Goal: Book appointment/travel/reservation

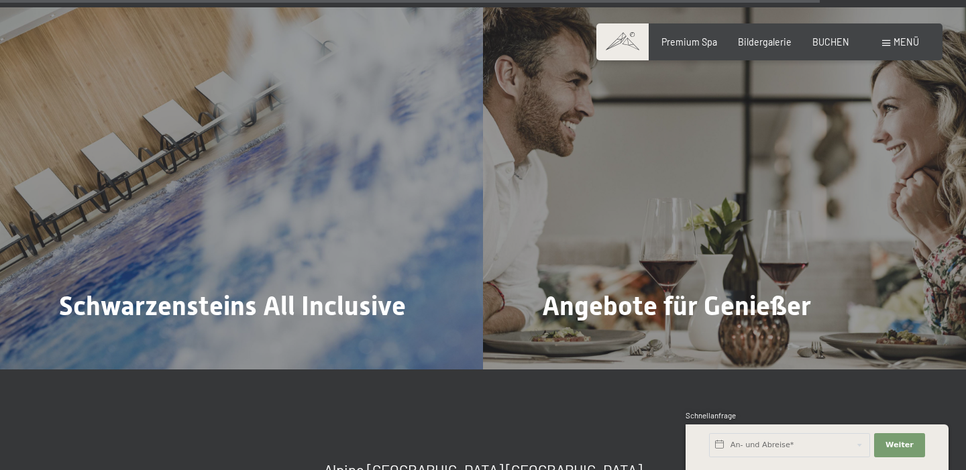
scroll to position [4698, 0]
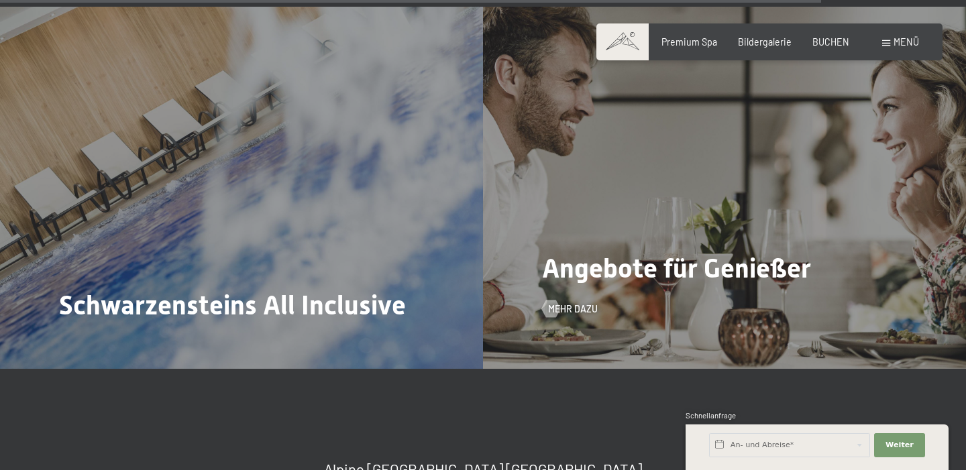
click at [601, 258] on div "Angebote für Genießer Mehr dazu" at bounding box center [724, 188] width 483 height 362
click at [565, 303] on span "Mehr dazu" at bounding box center [586, 309] width 50 height 13
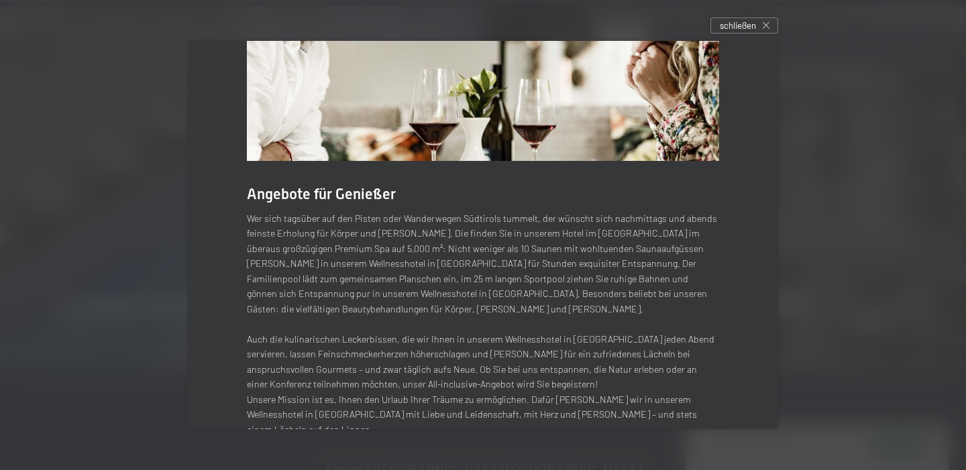
scroll to position [174, 0]
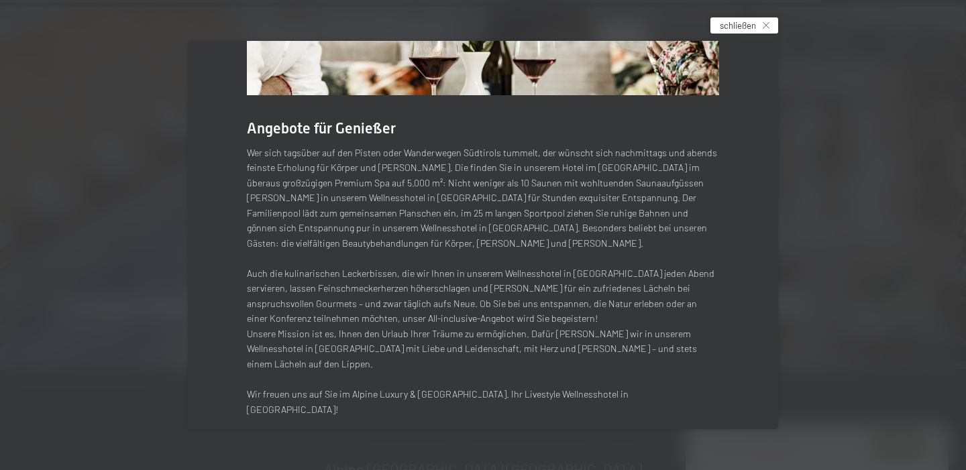
click at [738, 27] on span "schließen" at bounding box center [738, 25] width 36 height 12
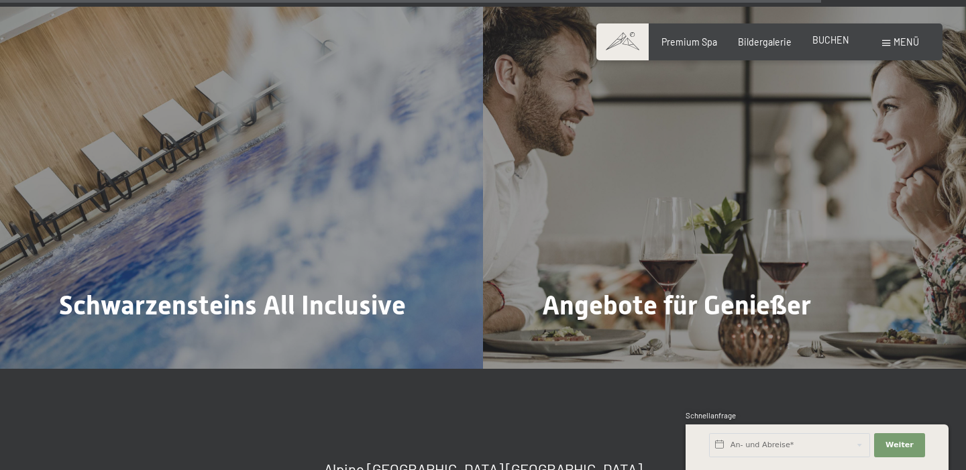
click at [827, 42] on span "BUCHEN" at bounding box center [830, 39] width 37 height 11
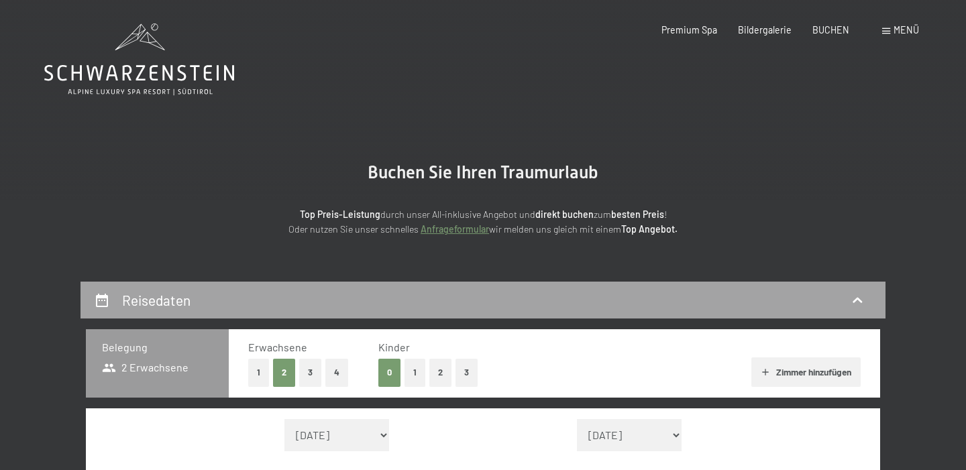
click at [337, 307] on div "Reisedaten" at bounding box center [483, 299] width 778 height 19
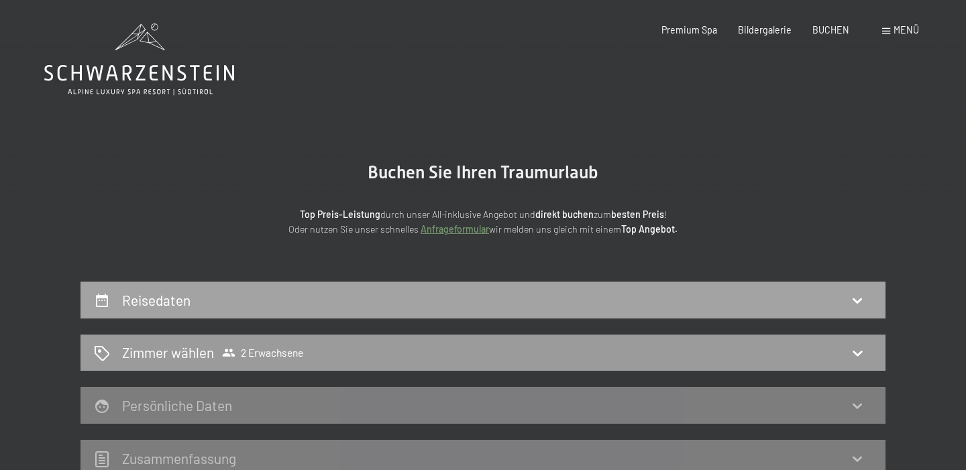
click at [338, 301] on div "Reisedaten" at bounding box center [483, 299] width 778 height 19
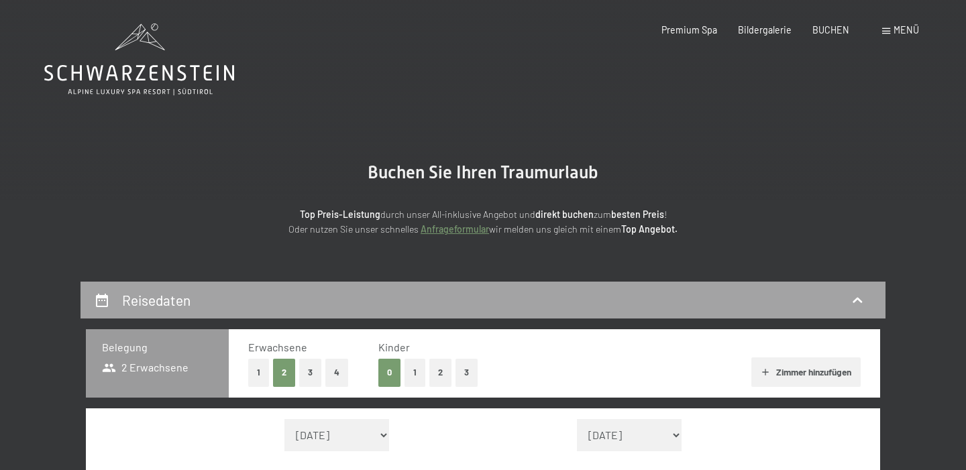
click at [96, 294] on icon at bounding box center [102, 300] width 16 height 16
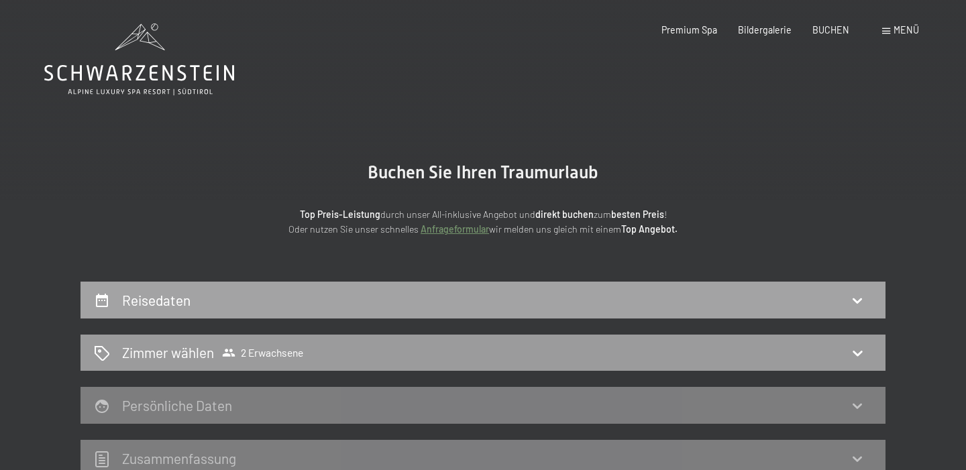
click at [101, 297] on icon at bounding box center [102, 300] width 12 height 13
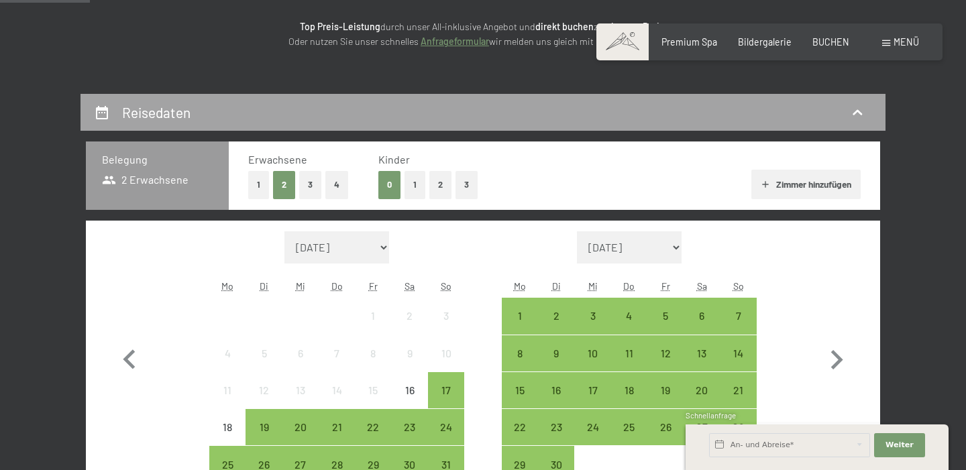
scroll to position [202, 0]
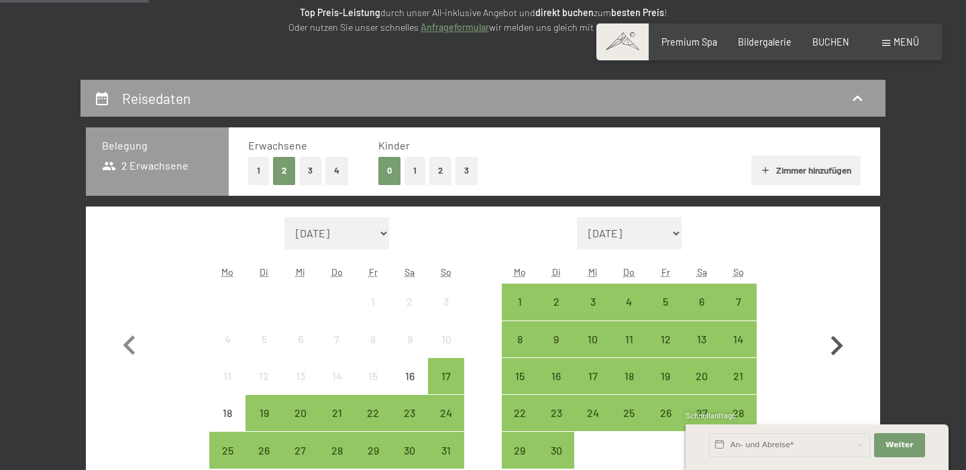
click at [838, 347] on icon "button" at bounding box center [837, 345] width 12 height 19
select select "2025-09-01"
select select "2025-10-01"
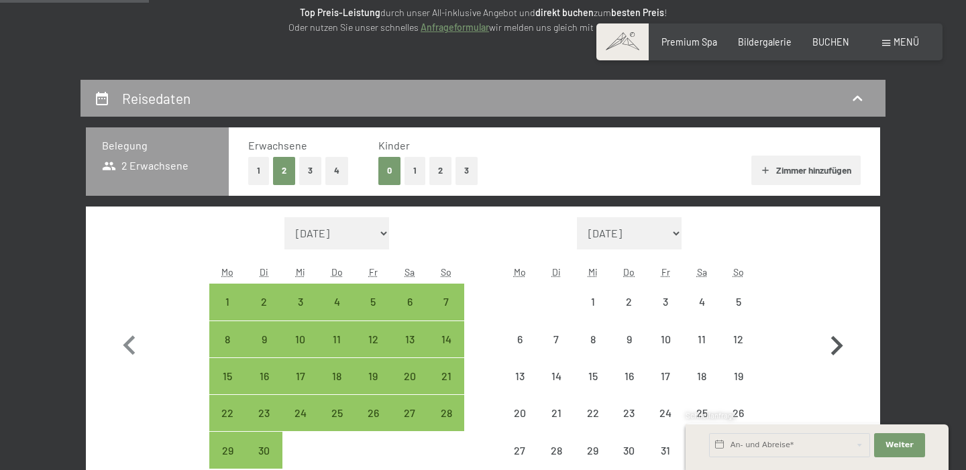
click at [838, 347] on icon "button" at bounding box center [837, 345] width 12 height 19
select select "2025-10-01"
select select "2025-11-01"
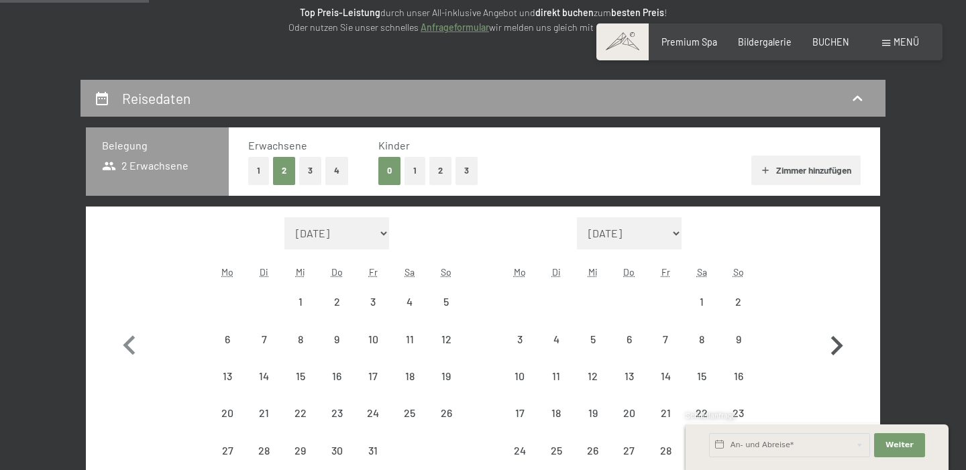
select select "2025-10-01"
select select "2025-11-01"
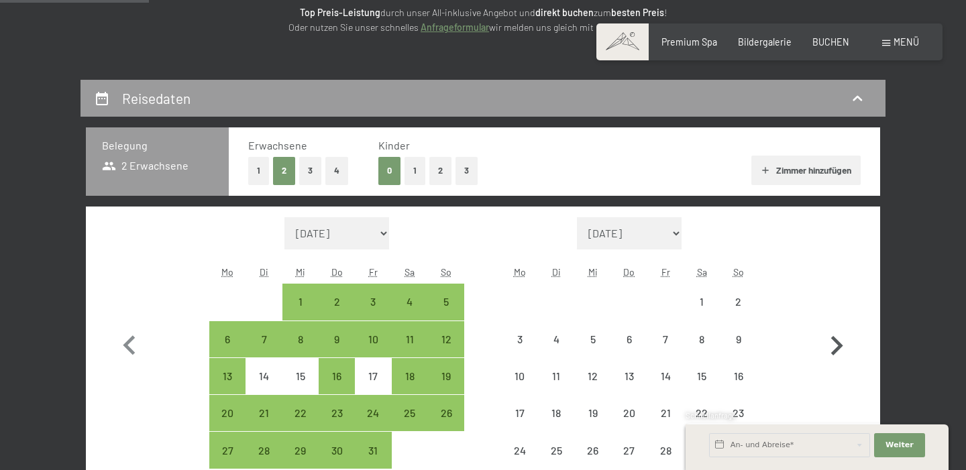
click at [838, 347] on icon "button" at bounding box center [837, 345] width 12 height 19
select select "2025-11-01"
select select "2025-12-01"
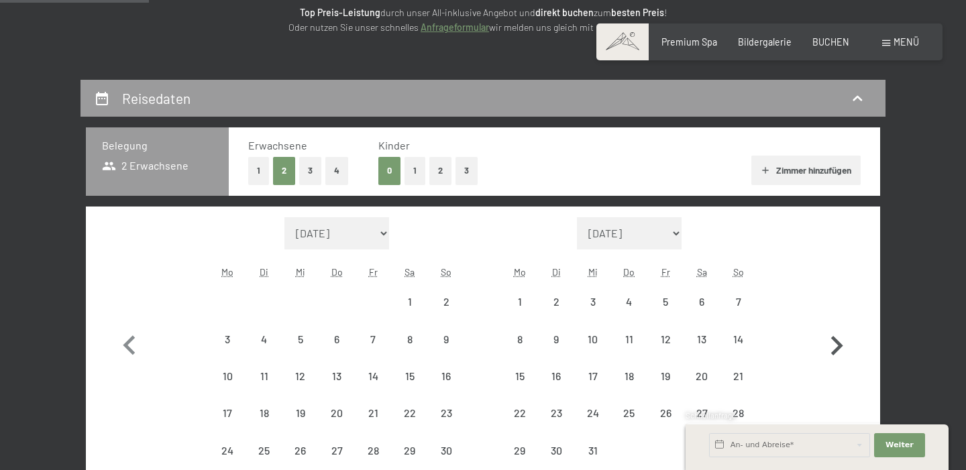
select select "2025-11-01"
select select "2025-12-01"
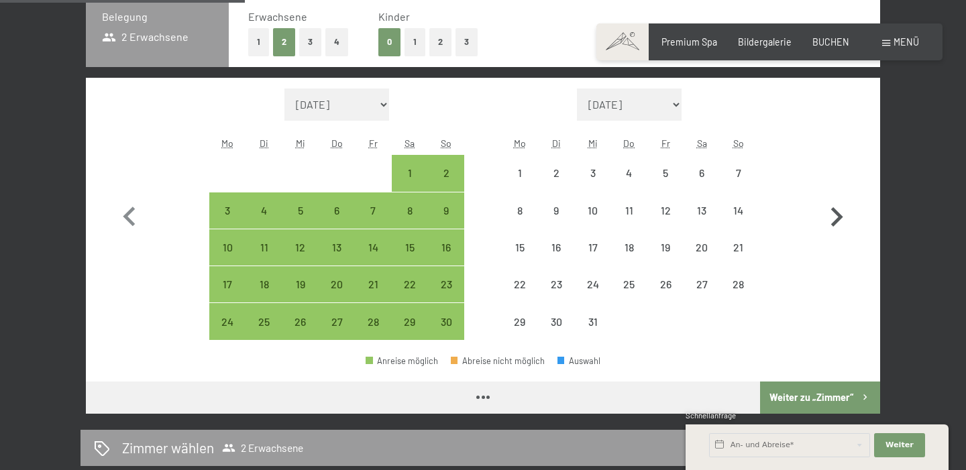
scroll to position [332, 0]
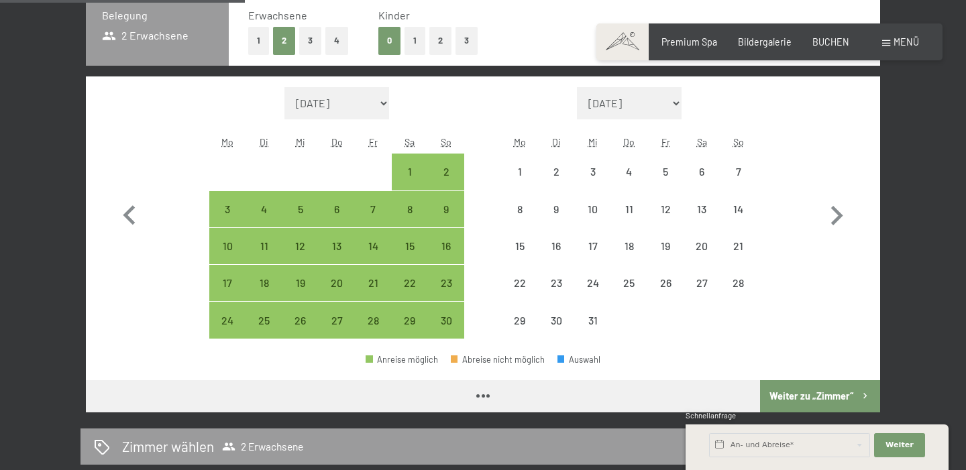
select select "2025-11-01"
select select "2025-12-01"
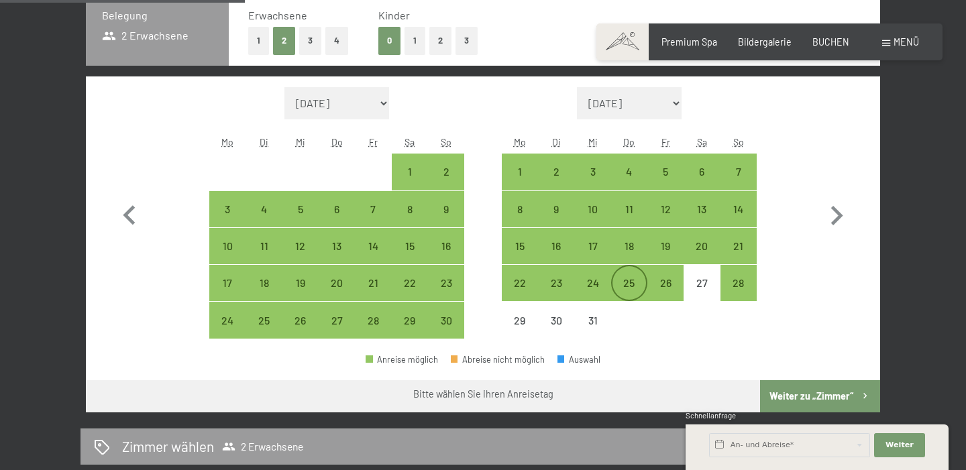
click at [631, 282] on div "25" at bounding box center [629, 295] width 34 height 34
select select "2025-11-01"
select select "2025-12-01"
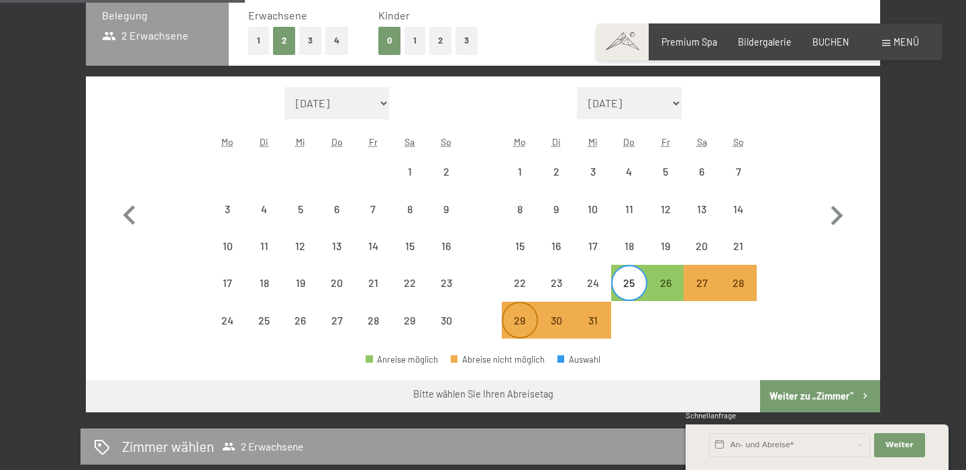
click at [518, 321] on div "29" at bounding box center [520, 332] width 34 height 34
select select "2025-11-01"
select select "2025-12-01"
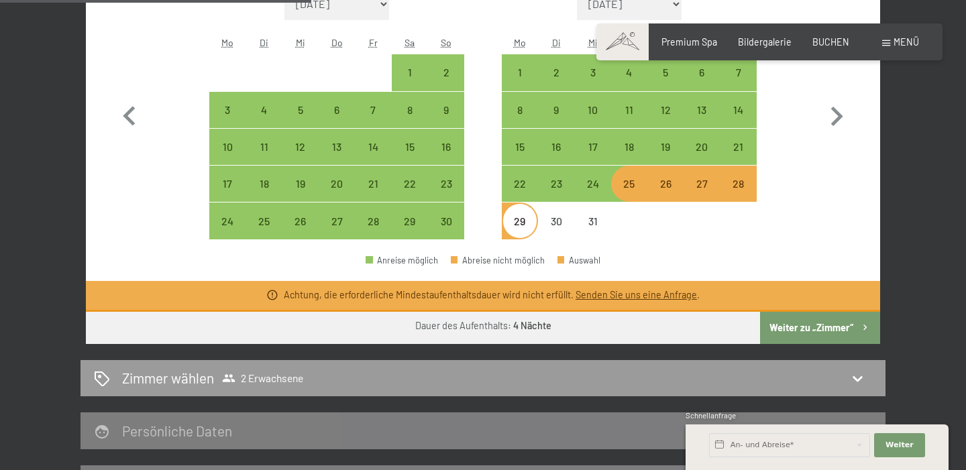
scroll to position [432, 0]
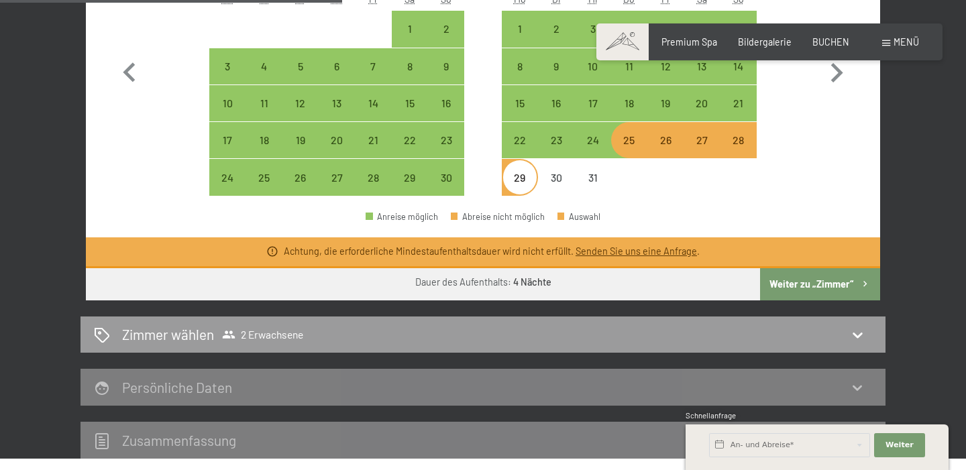
click at [836, 288] on button "Weiter zu „Zimmer“" at bounding box center [820, 284] width 120 height 32
select select "2025-11-01"
select select "2025-12-01"
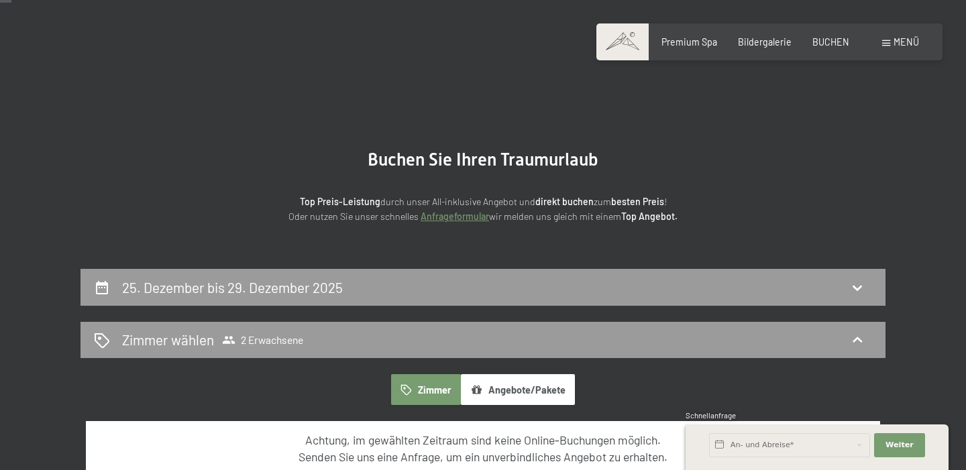
scroll to position [0, 0]
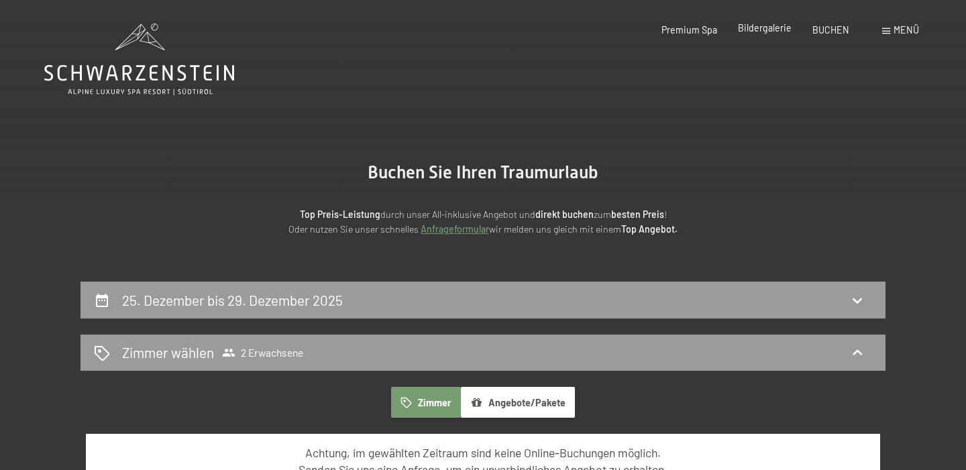
click at [764, 34] on div "Bildergalerie" at bounding box center [765, 27] width 54 height 13
click at [765, 32] on span "Bildergalerie" at bounding box center [765, 27] width 54 height 11
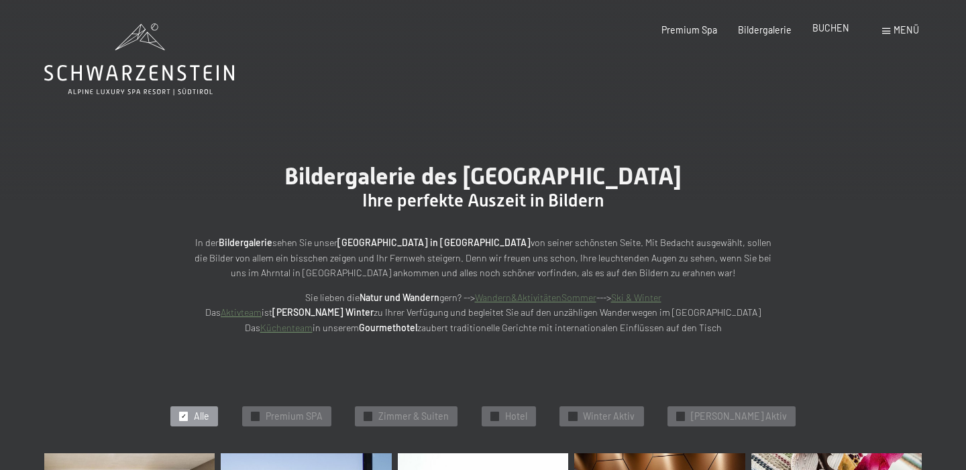
click at [832, 34] on div "BUCHEN" at bounding box center [830, 27] width 37 height 13
click at [830, 23] on span "BUCHEN" at bounding box center [830, 27] width 37 height 11
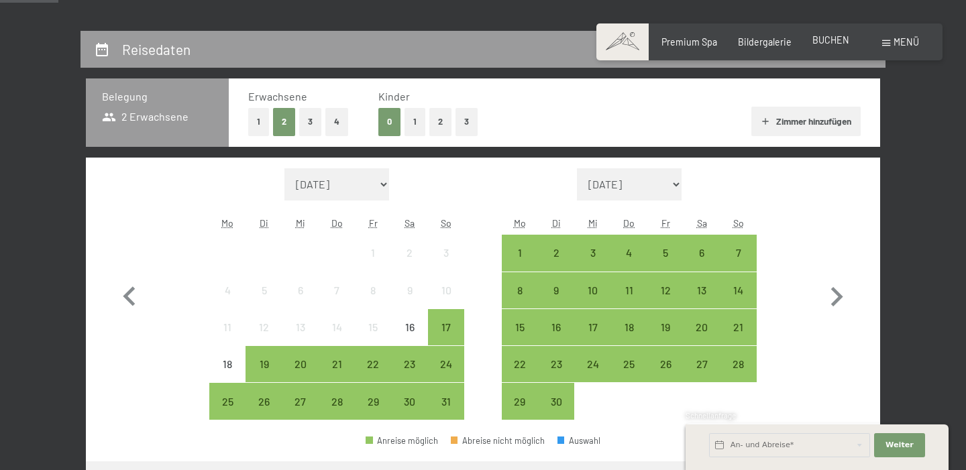
scroll to position [276, 0]
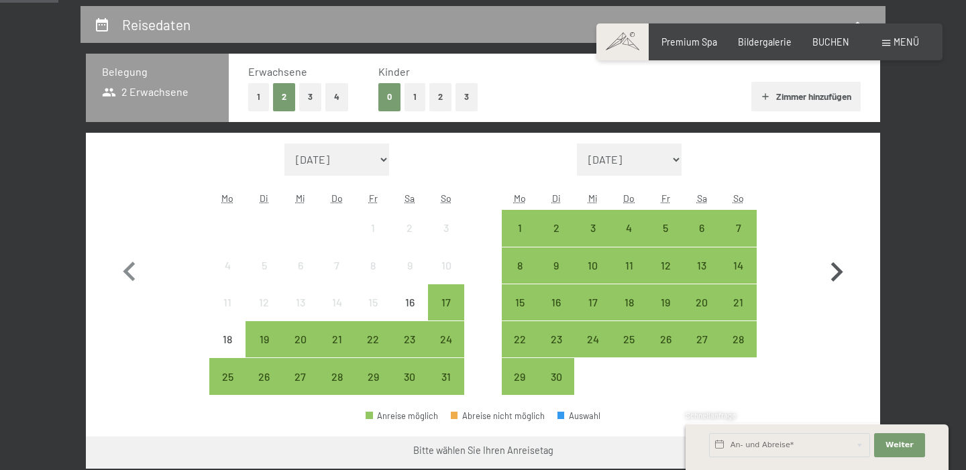
click at [835, 273] on icon "button" at bounding box center [836, 272] width 39 height 39
select select "[DATE]"
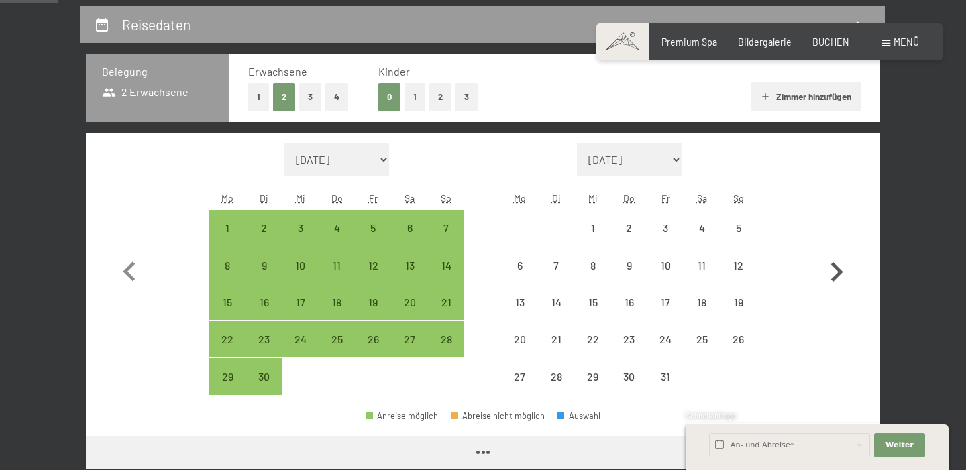
click at [835, 273] on icon "button" at bounding box center [836, 272] width 39 height 39
select select "[DATE]"
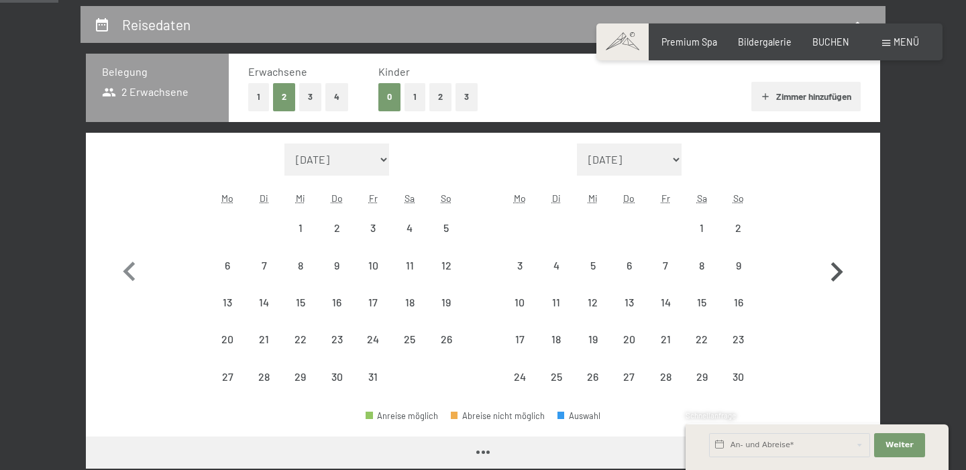
click at [835, 273] on icon "button" at bounding box center [836, 272] width 39 height 39
select select "[DATE]"
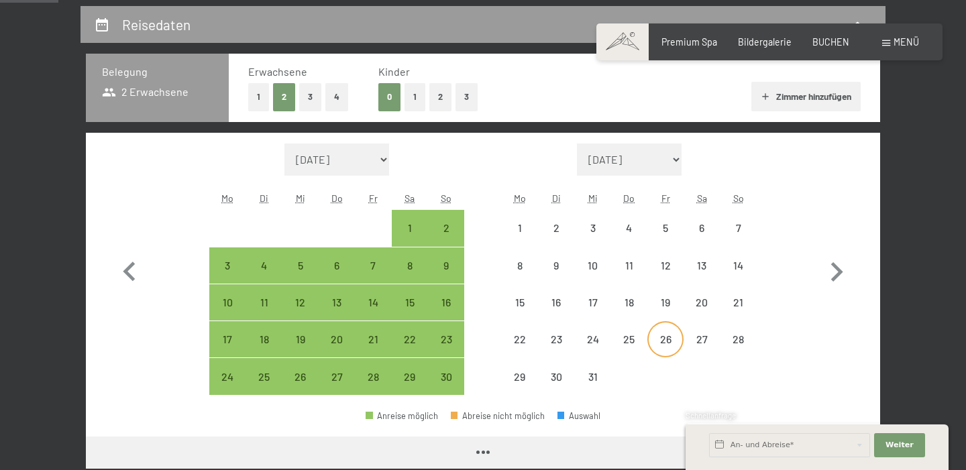
select select "[DATE]"
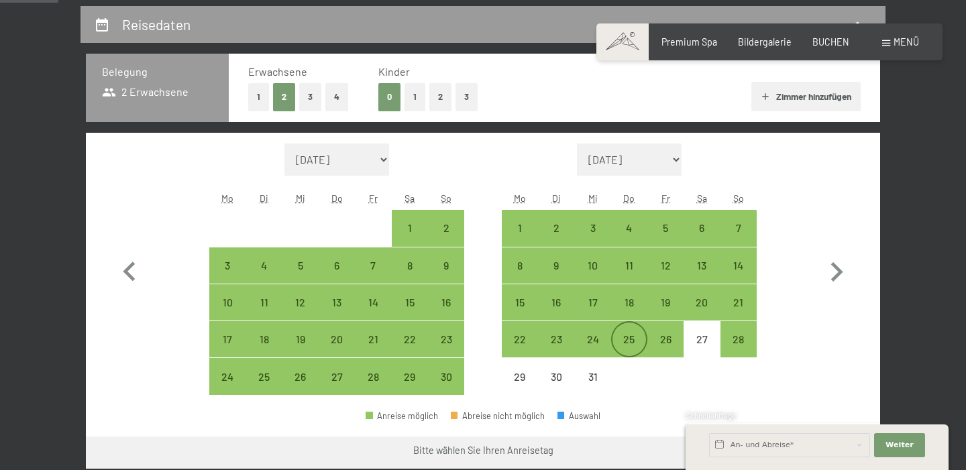
click at [633, 332] on div "25" at bounding box center [629, 340] width 34 height 34
select select "[DATE]"
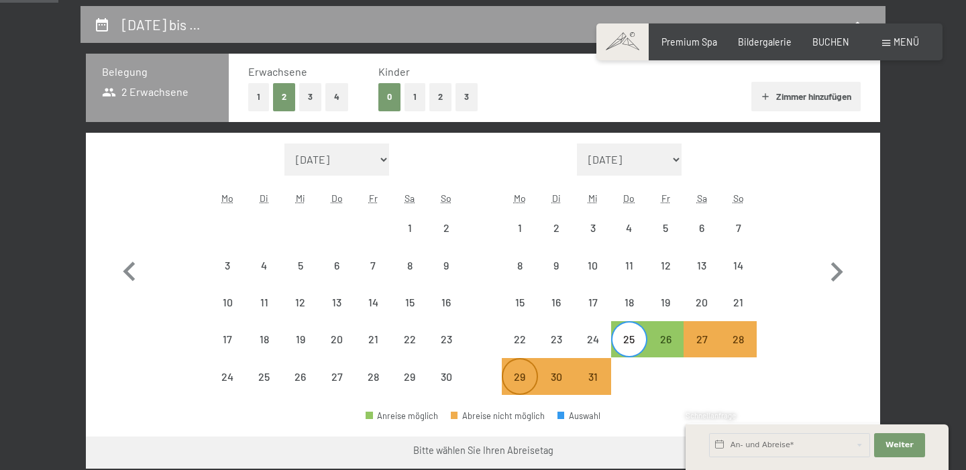
click at [523, 376] on div "29" at bounding box center [520, 389] width 34 height 34
select select "[DATE]"
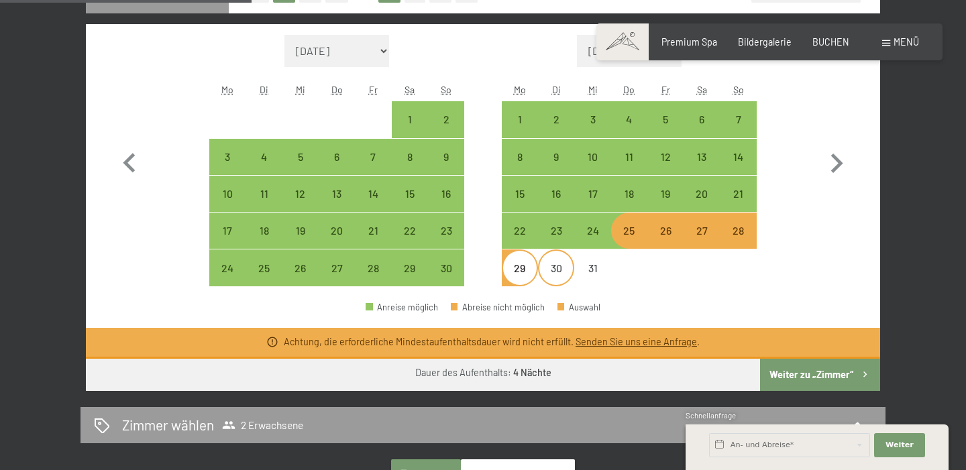
scroll to position [386, 0]
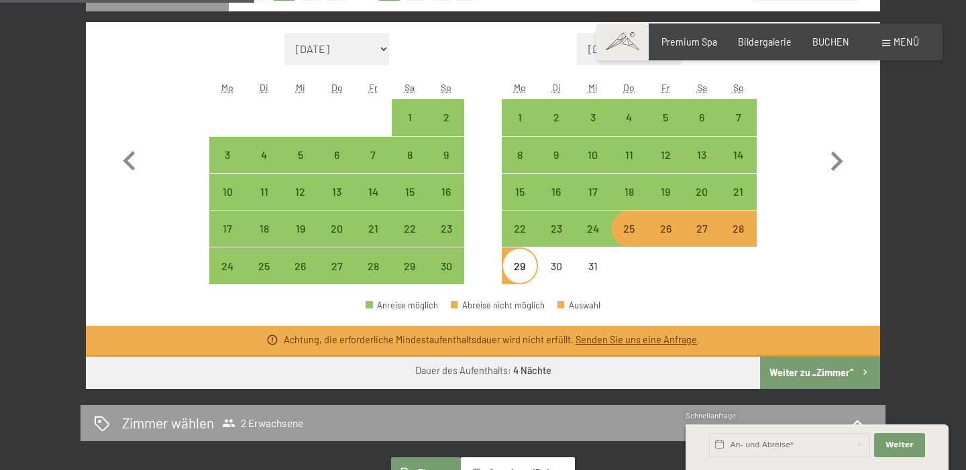
click at [612, 338] on link "Senden Sie uns eine Anfrage" at bounding box center [636, 339] width 121 height 11
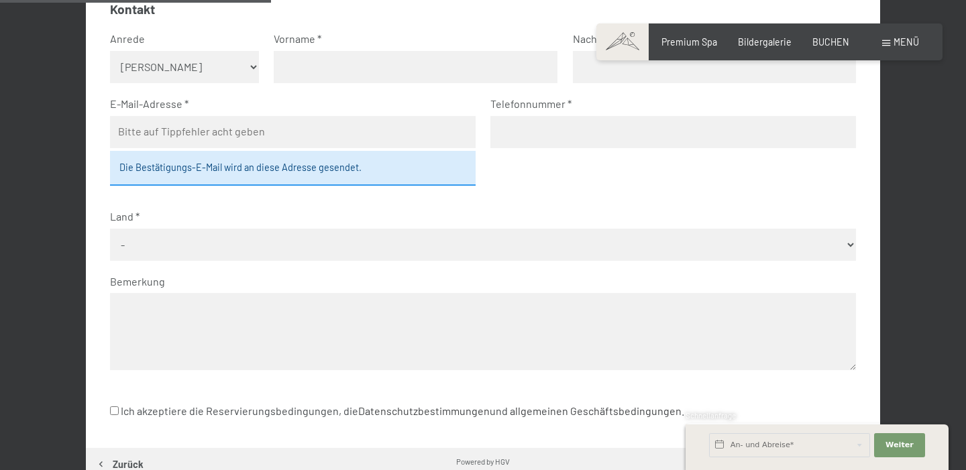
scroll to position [293, 0]
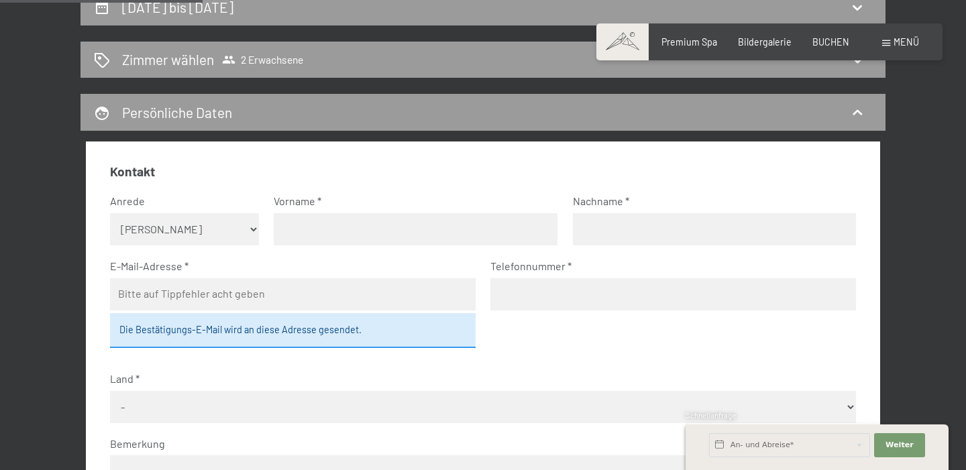
click at [245, 231] on select "Keine Angabe Frau Herr" at bounding box center [185, 229] width 150 height 32
select select "f"
click at [110, 213] on select "Keine Angabe Frau Herr" at bounding box center [185, 229] width 150 height 32
click at [335, 226] on input "text" at bounding box center [416, 229] width 284 height 32
type input "Rita"
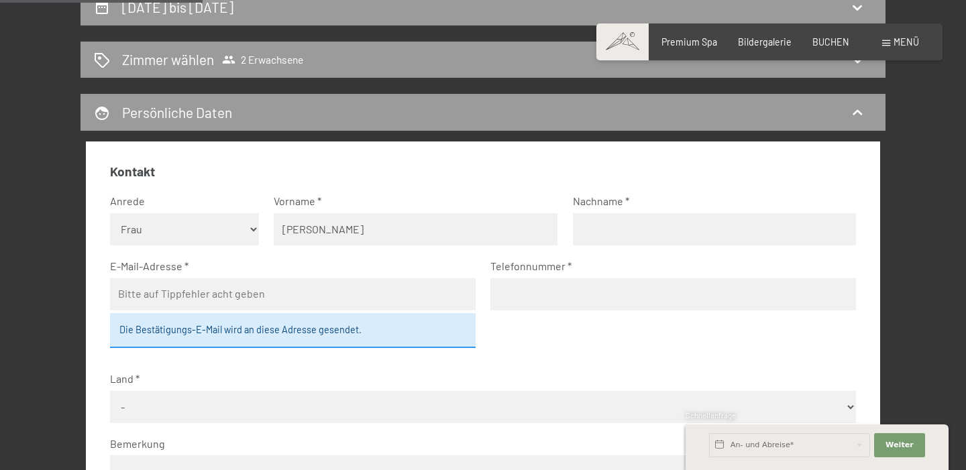
type input "Camenzind"
type input "camenzind.rita@bluewin.ch"
type input "0795370850"
select select "CHE"
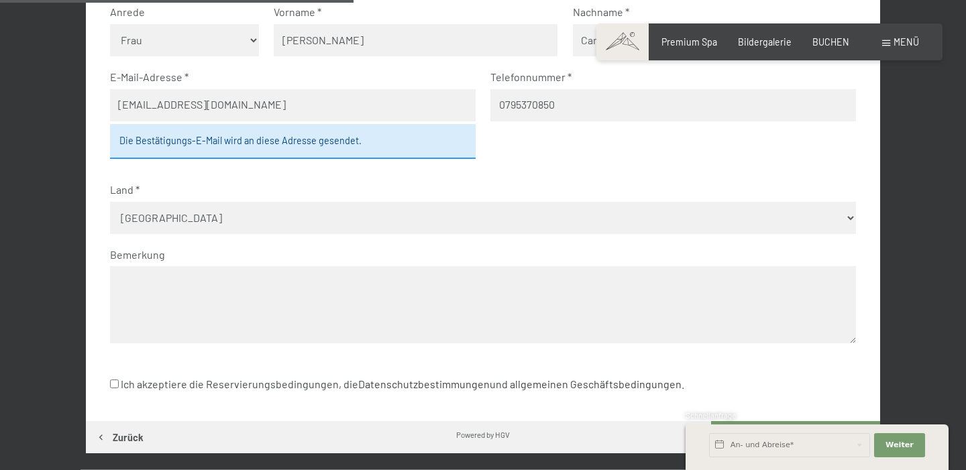
scroll to position [479, 0]
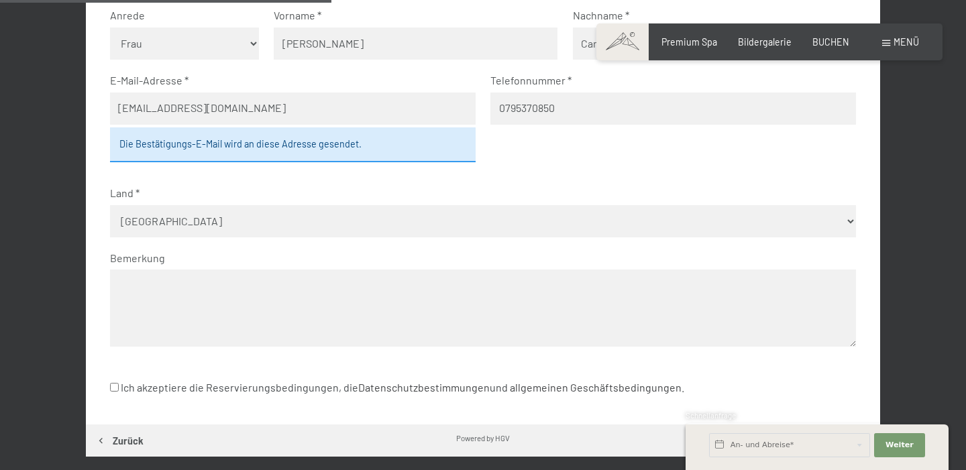
click at [112, 387] on input "Ich akzeptiere die Reservierungsbedingungen, die Datenschutzbestimmungen und al…" at bounding box center [114, 387] width 9 height 9
checkbox input "true"
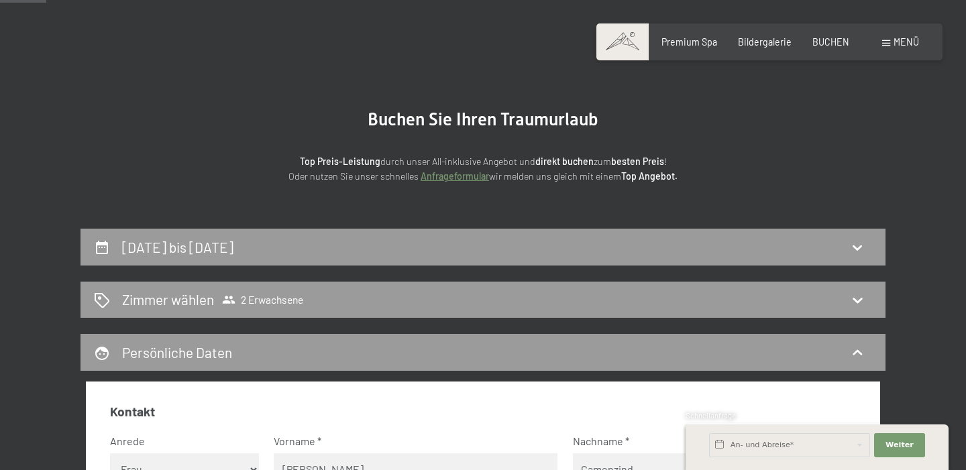
scroll to position [74, 0]
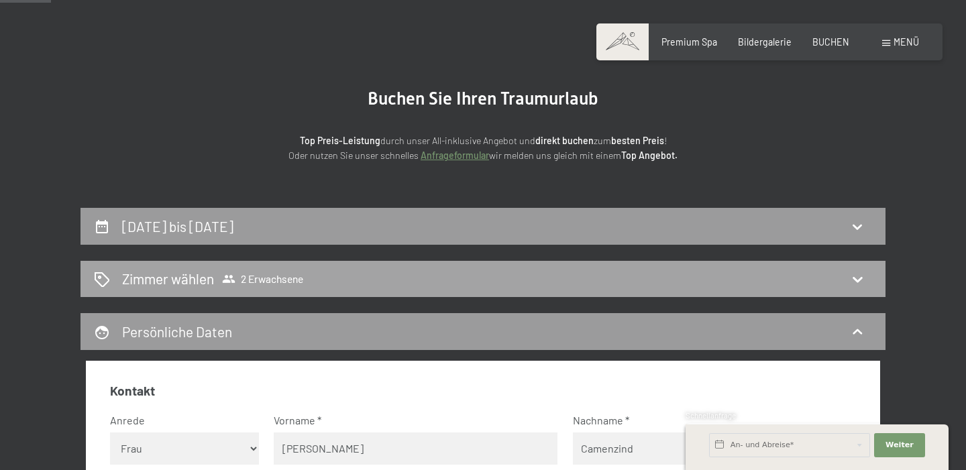
click at [860, 286] on icon at bounding box center [857, 279] width 16 height 16
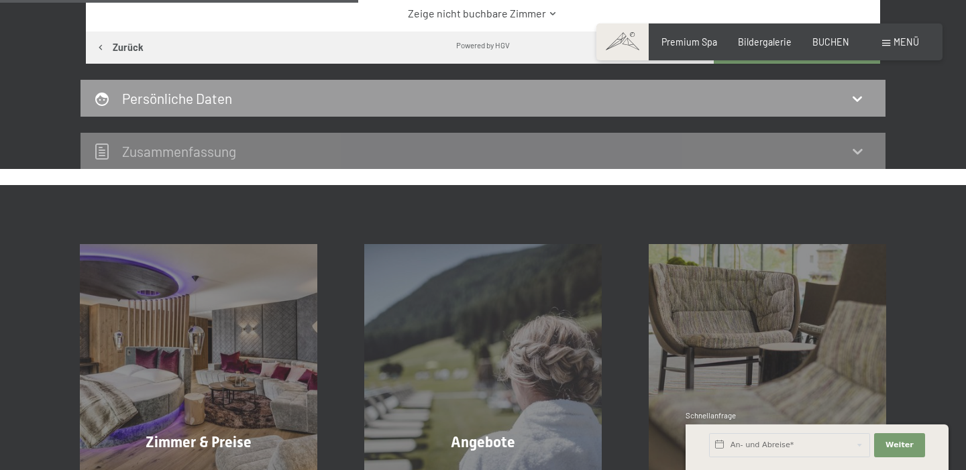
scroll to position [512, 0]
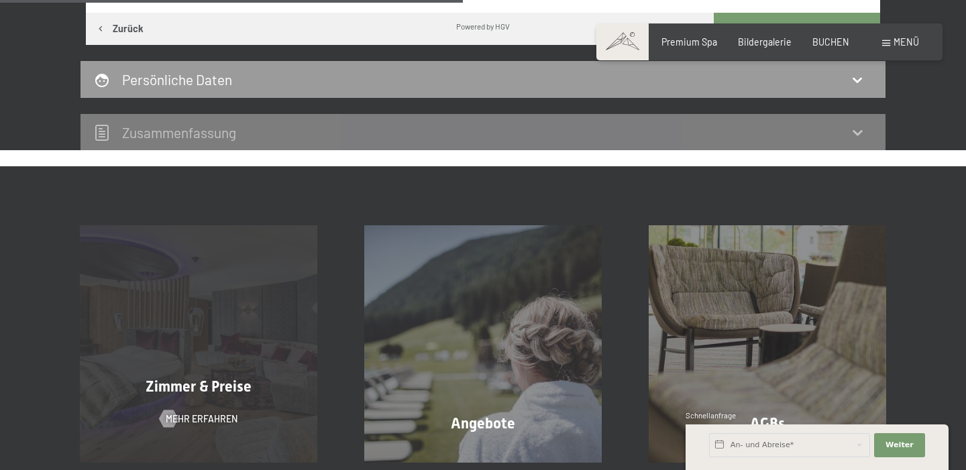
click at [290, 335] on div "Zimmer & Preise Mehr erfahren" at bounding box center [198, 343] width 284 height 237
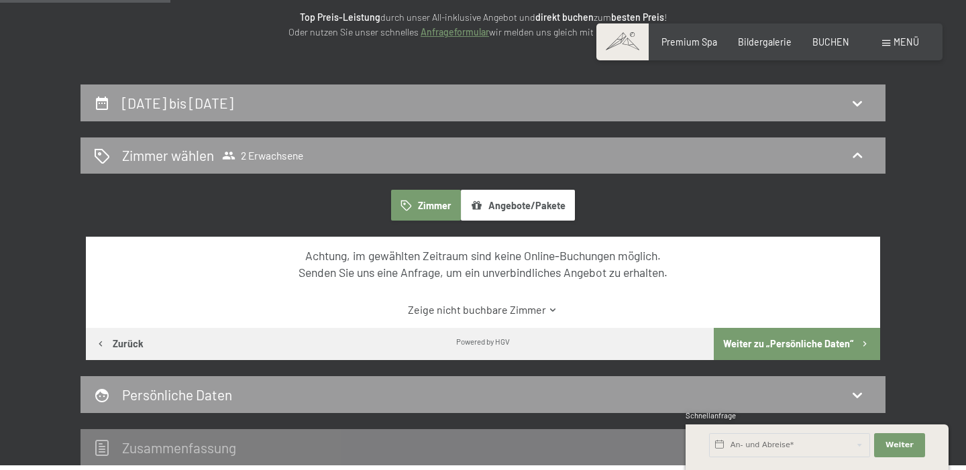
scroll to position [209, 0]
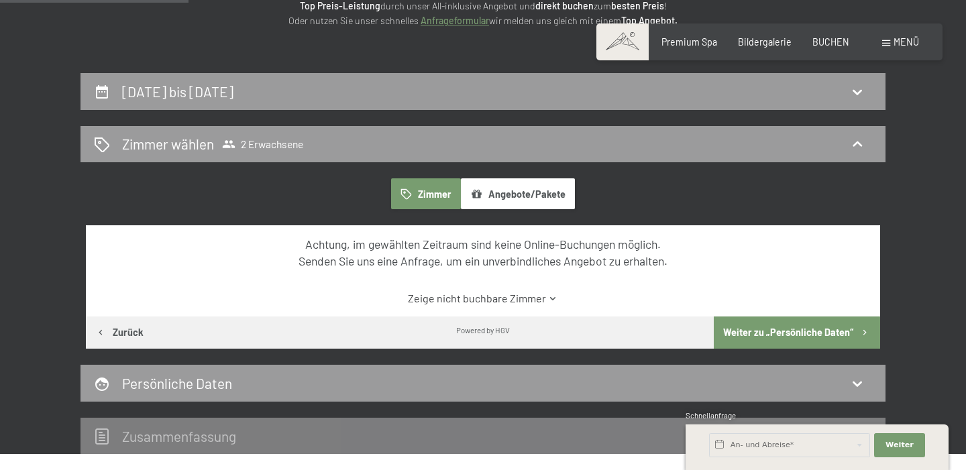
click at [793, 320] on button "Weiter zu „Persönliche Daten“" at bounding box center [797, 333] width 166 height 32
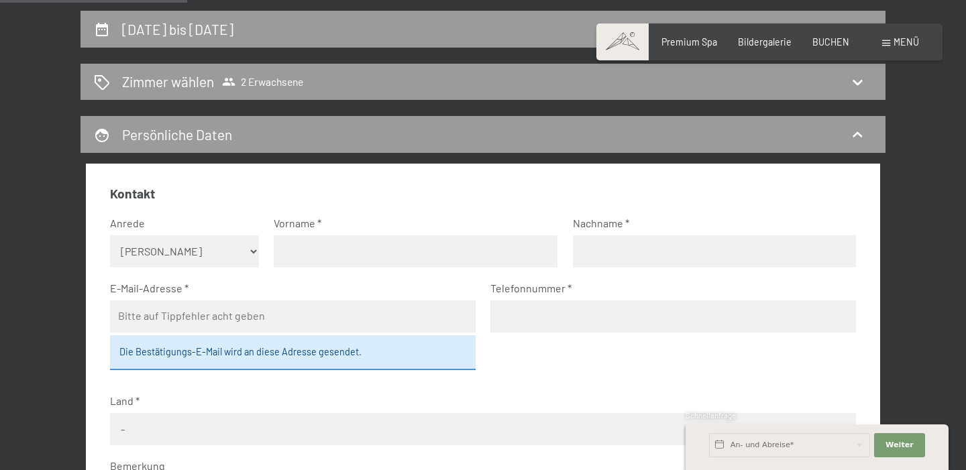
scroll to position [270, 0]
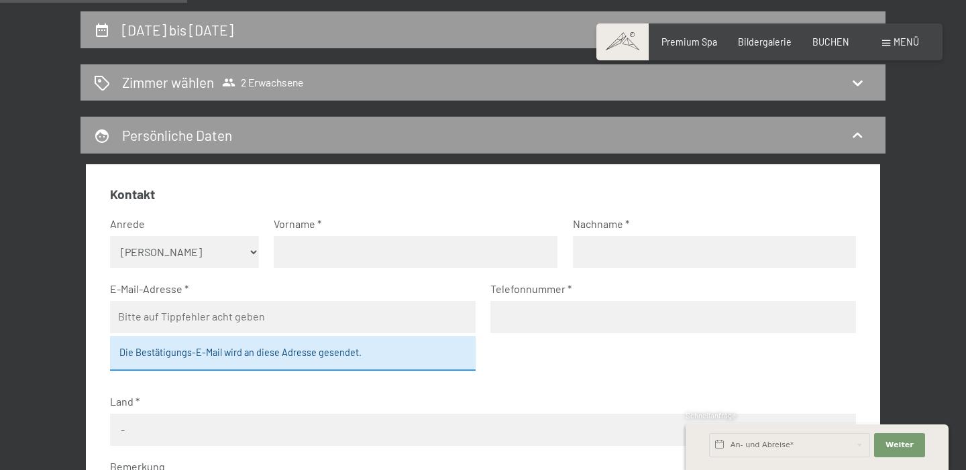
click at [250, 251] on select "Keine Angabe Frau Herr" at bounding box center [185, 252] width 150 height 32
select select "f"
click at [110, 236] on select "Keine Angabe Frau Herr" at bounding box center [185, 252] width 150 height 32
click at [359, 257] on input "text" at bounding box center [416, 252] width 284 height 32
type input "Rita"
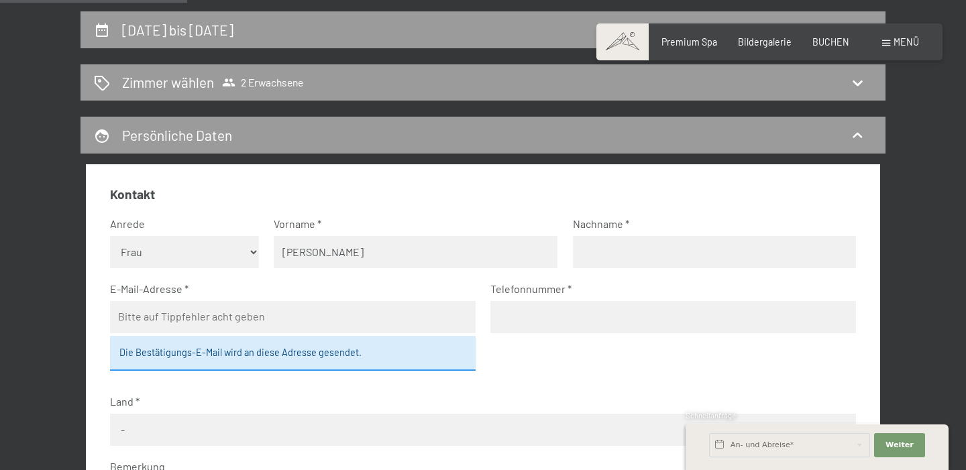
type input "Camenzind"
type input "camenzind.rita@bluewin.ch"
type input "0795370850"
select select "CHE"
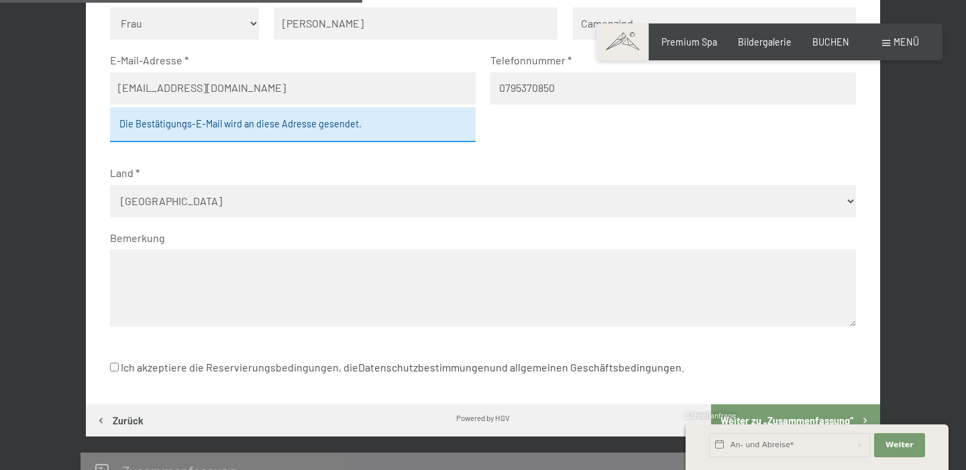
scroll to position [525, 0]
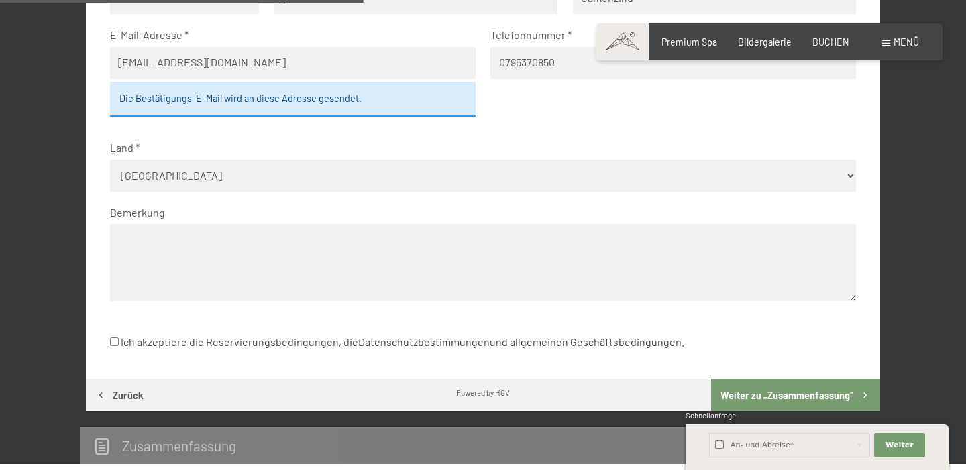
click at [110, 343] on input "Ich akzeptiere die Reservierungsbedingungen, die Datenschutzbestimmungen und al…" at bounding box center [114, 341] width 9 height 9
checkbox input "true"
click at [143, 286] on textarea at bounding box center [483, 262] width 747 height 77
type textarea "Doppelzimmer Junior"
click at [804, 388] on button "Weiter zu „Zusammen­fassung“" at bounding box center [795, 395] width 169 height 32
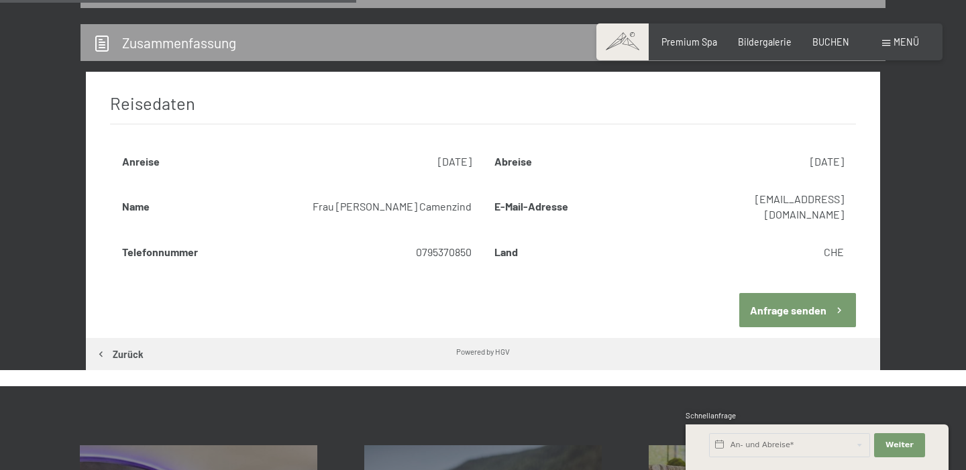
scroll to position [435, 0]
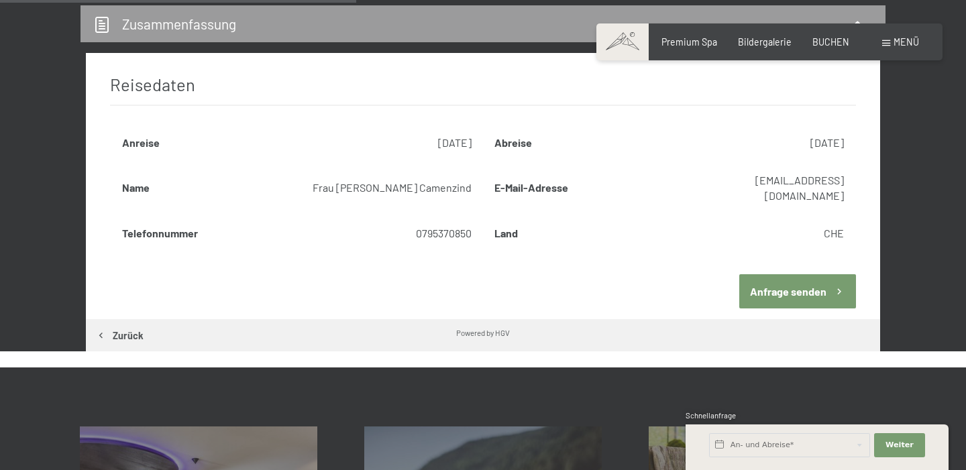
click at [806, 274] on button "Anfrage senden" at bounding box center [797, 291] width 117 height 34
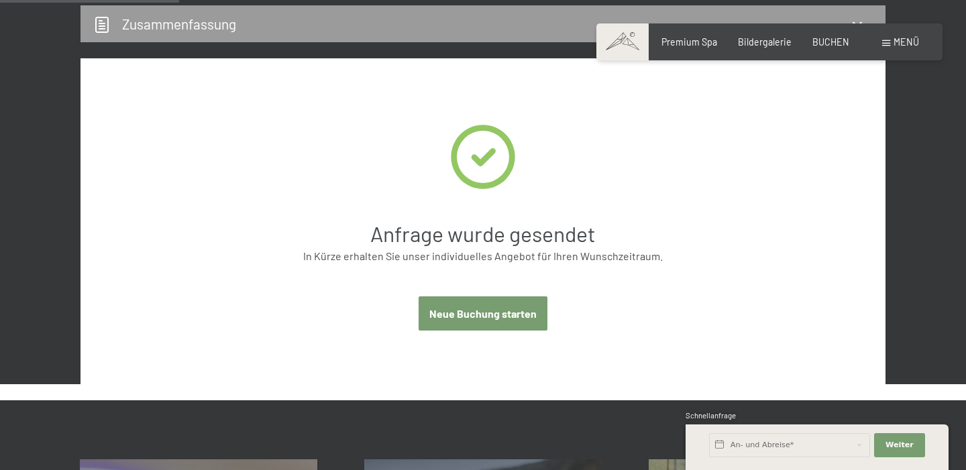
scroll to position [282, 0]
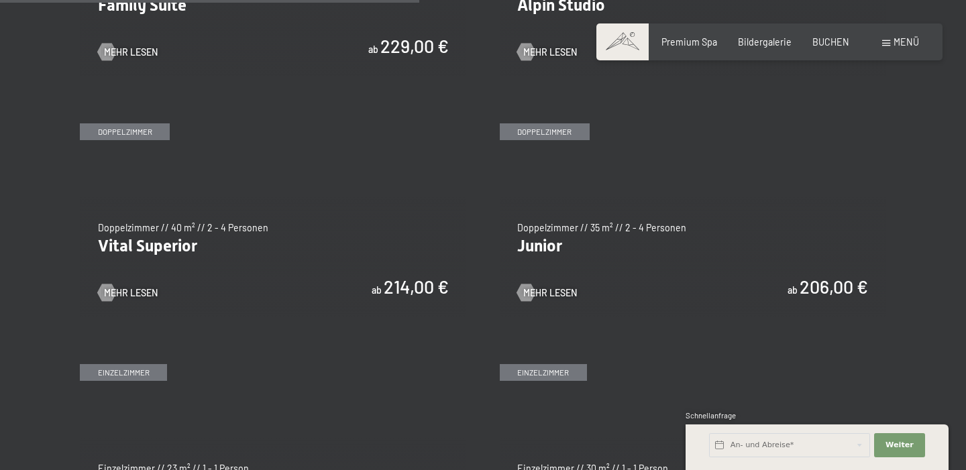
scroll to position [1631, 0]
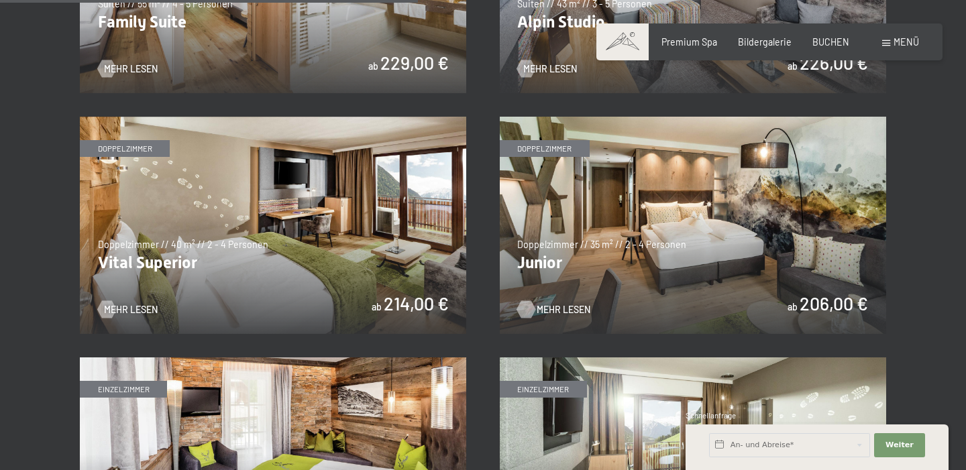
click at [559, 308] on span "Mehr Lesen" at bounding box center [564, 309] width 54 height 13
click at [262, 245] on img at bounding box center [273, 225] width 386 height 217
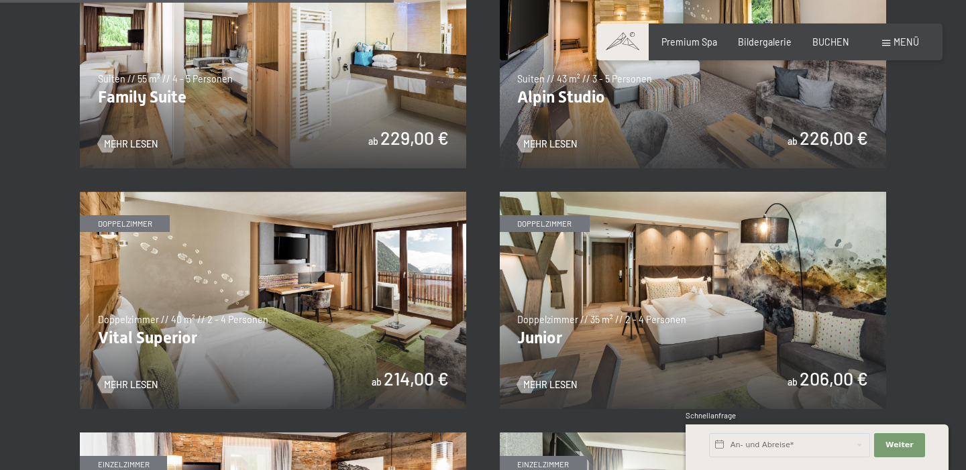
scroll to position [1535, 0]
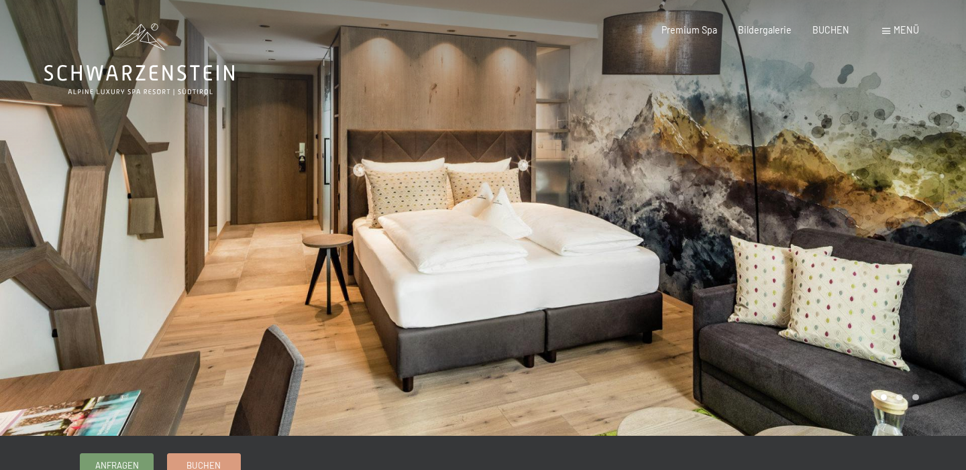
click at [559, 301] on div at bounding box center [724, 218] width 483 height 436
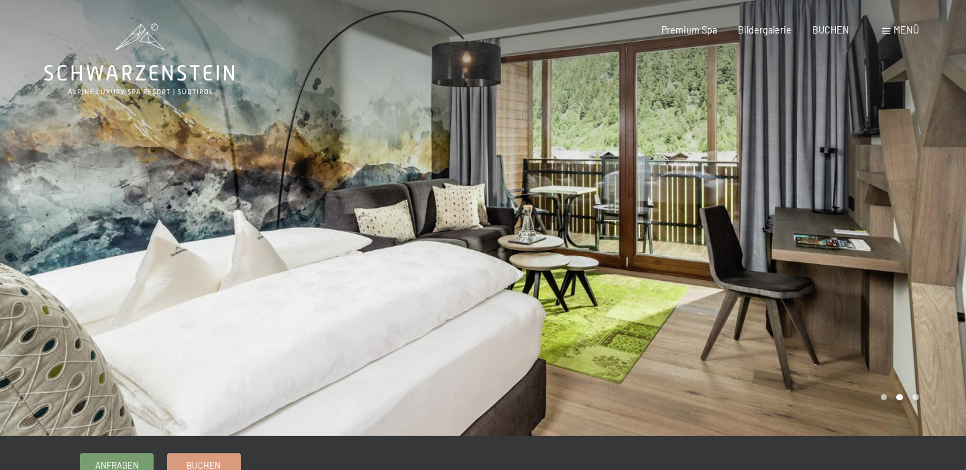
click at [559, 301] on div at bounding box center [724, 218] width 483 height 436
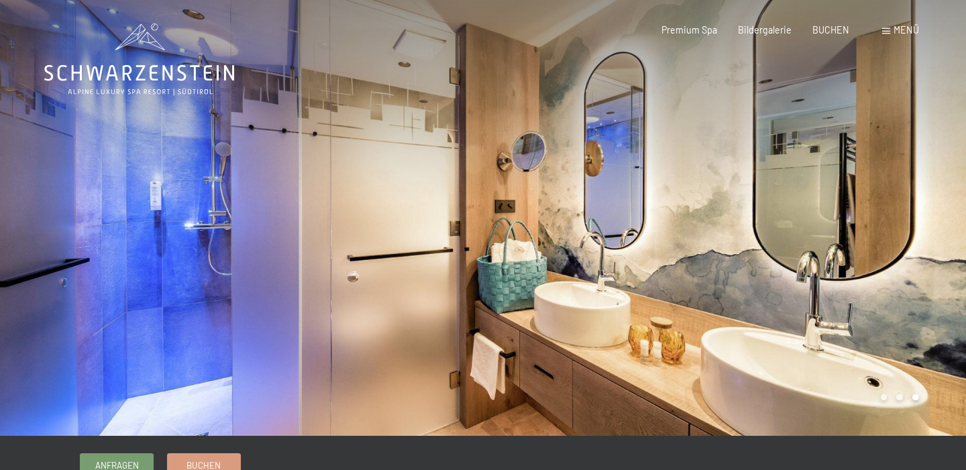
click at [559, 301] on div at bounding box center [724, 218] width 483 height 436
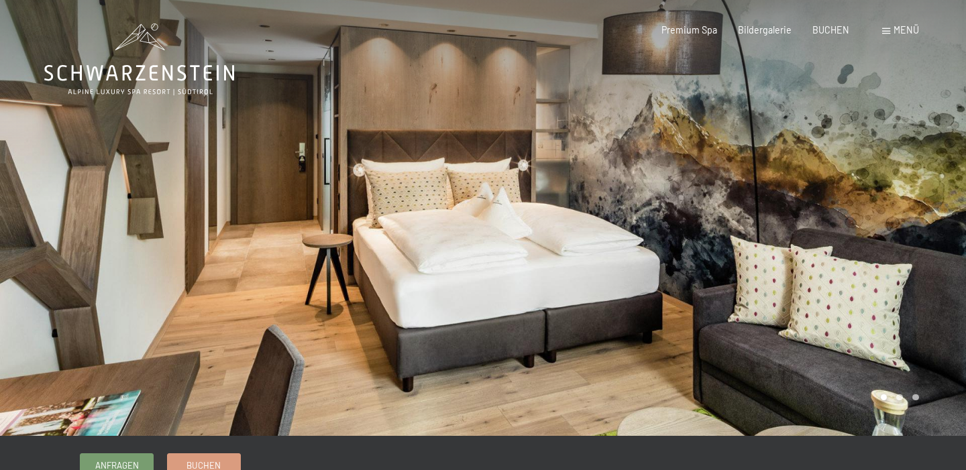
click at [559, 301] on div at bounding box center [724, 218] width 483 height 436
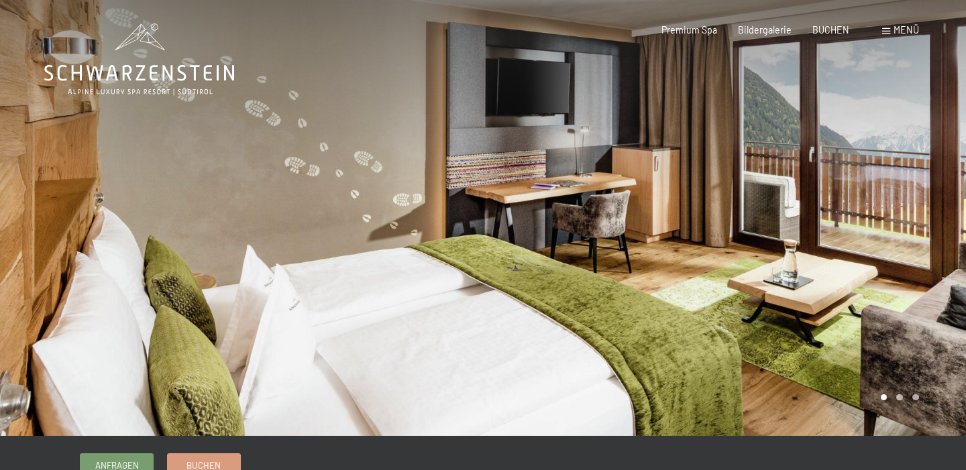
click at [413, 246] on div at bounding box center [241, 218] width 483 height 436
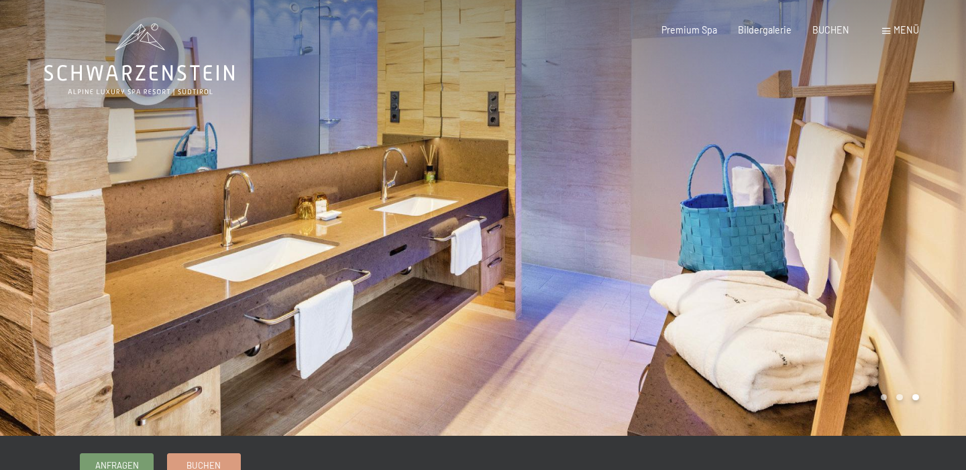
click at [413, 246] on div at bounding box center [241, 218] width 483 height 436
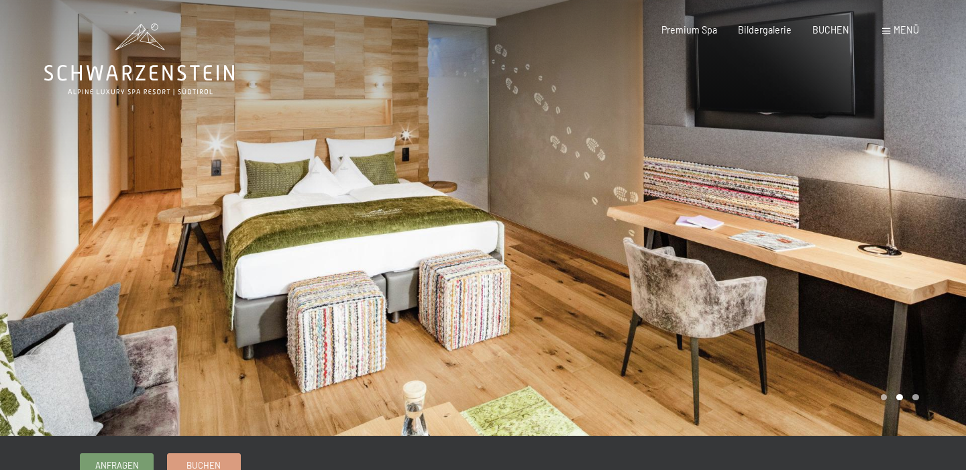
click at [413, 246] on div at bounding box center [241, 218] width 483 height 436
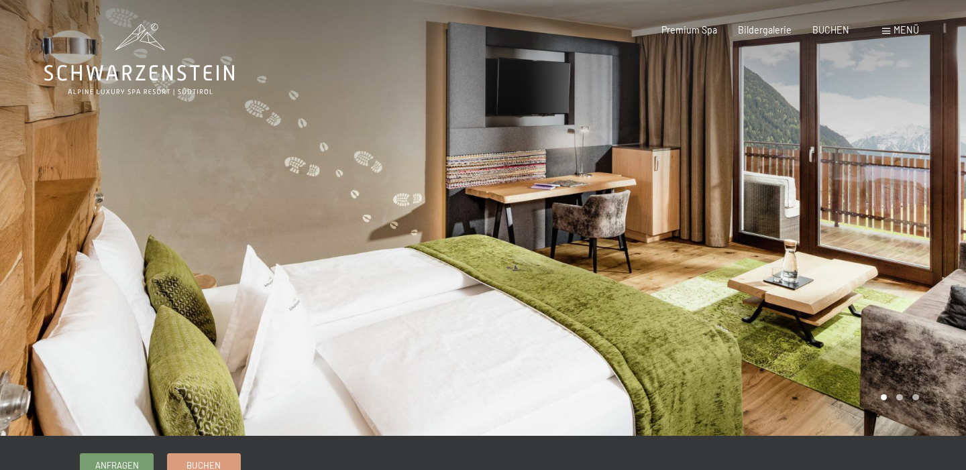
click at [413, 246] on div at bounding box center [241, 218] width 483 height 436
